Goal: Check status: Check status

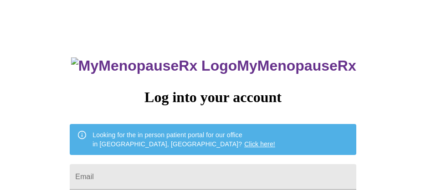
scroll to position [115, 0]
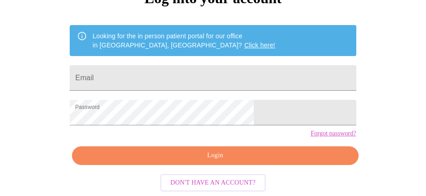
click at [202, 157] on span "Login" at bounding box center [215, 155] width 265 height 11
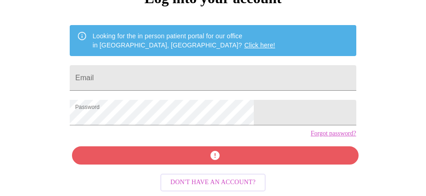
click at [191, 65] on input "Email" at bounding box center [213, 78] width 286 height 26
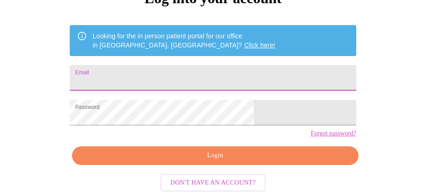
type input "[EMAIL_ADDRESS][DOMAIN_NAME]"
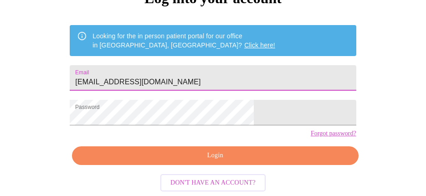
click at [198, 160] on span "Login" at bounding box center [215, 155] width 265 height 11
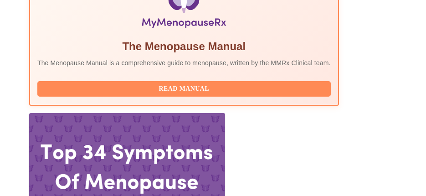
scroll to position [353, 0]
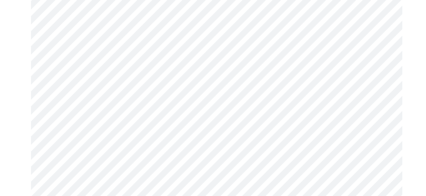
scroll to position [3656, 0]
